Goal: Task Accomplishment & Management: Use online tool/utility

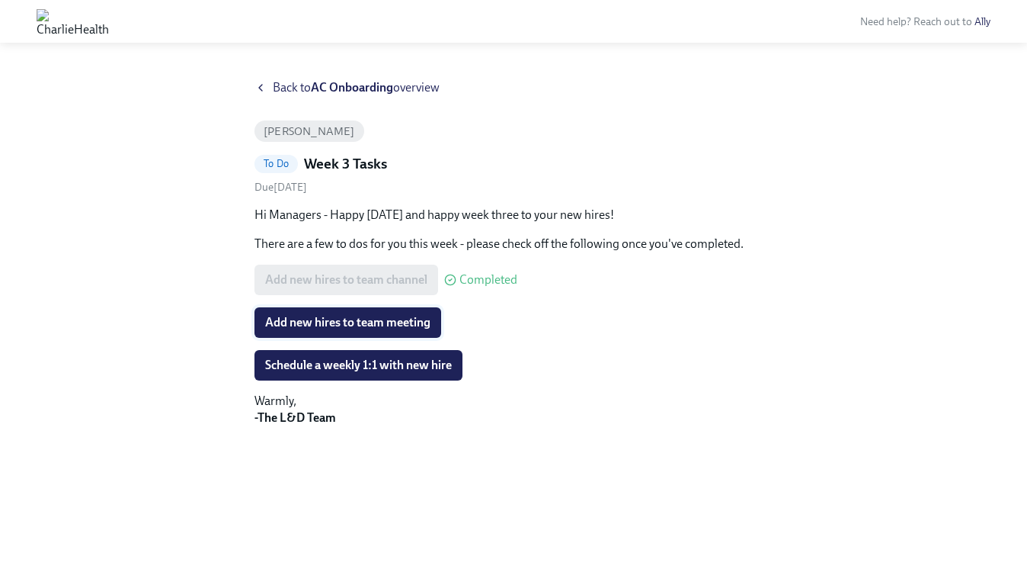
click at [349, 324] on span "Add new hires to team meeting" at bounding box center [347, 322] width 165 height 15
click at [355, 361] on span "Schedule a weekly 1:1 with new hire" at bounding box center [358, 364] width 187 height 15
click at [388, 320] on span "Add new hires to team meeting" at bounding box center [347, 322] width 165 height 15
click at [381, 362] on span "Schedule a weekly 1:1 with new hire" at bounding box center [358, 364] width 187 height 15
